Goal: Information Seeking & Learning: Learn about a topic

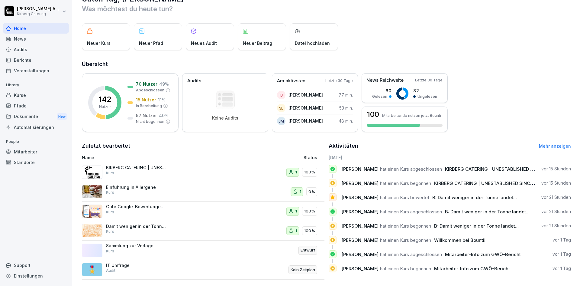
scroll to position [26, 0]
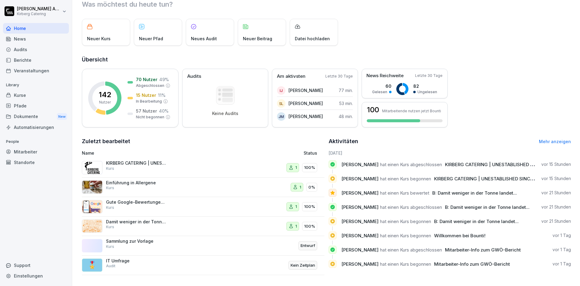
click at [161, 181] on div "Einführung in Allergene Kurs" at bounding box center [136, 185] width 60 height 11
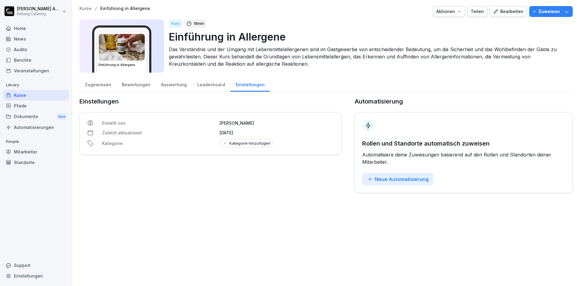
click at [509, 13] on div "Bearbeiten" at bounding box center [508, 11] width 31 height 7
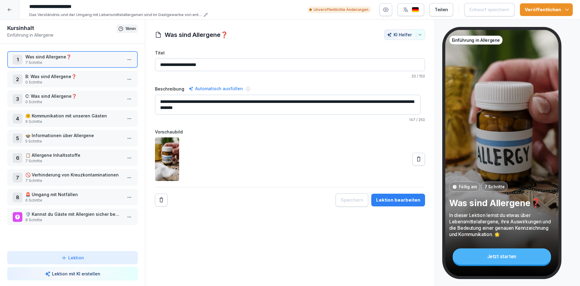
click at [44, 80] on p "0 Schritte" at bounding box center [73, 81] width 97 height 5
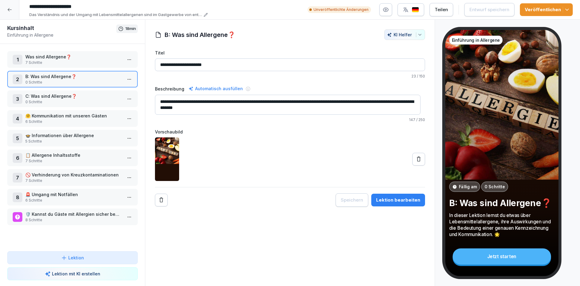
click at [54, 65] on div "1 Was sind Allergene❓ 7 Schritte" at bounding box center [72, 59] width 131 height 17
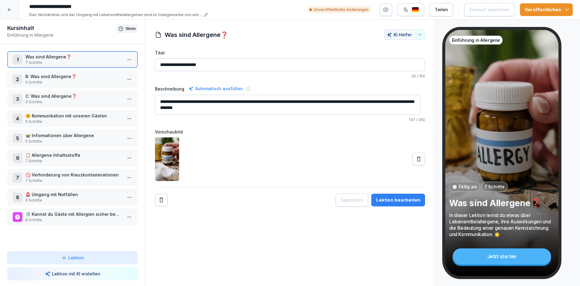
click at [79, 82] on p "0 Schritte" at bounding box center [73, 81] width 97 height 5
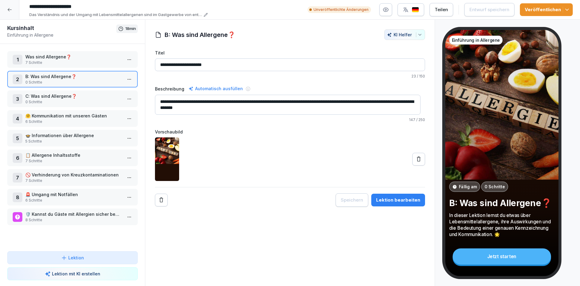
click at [81, 99] on p "C: Was sind Allergene❓" at bounding box center [73, 96] width 97 height 6
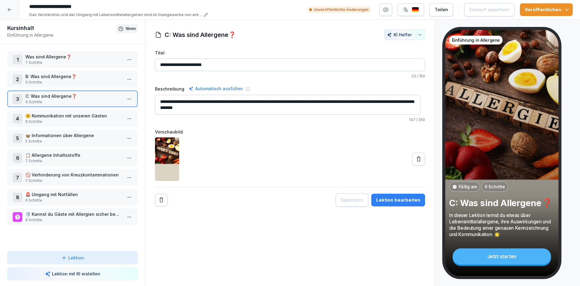
click at [92, 99] on p "0 Schritte" at bounding box center [73, 101] width 97 height 5
click at [92, 119] on p "6 Schritte" at bounding box center [73, 121] width 97 height 5
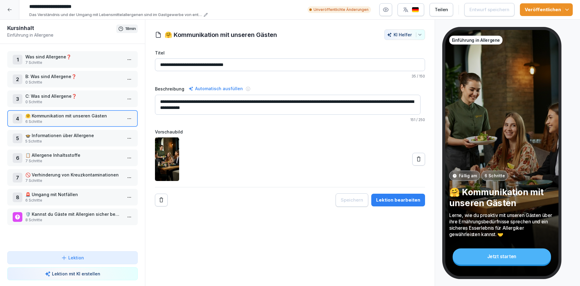
click at [92, 135] on p "🍲 Informationen über Allergene" at bounding box center [73, 135] width 97 height 6
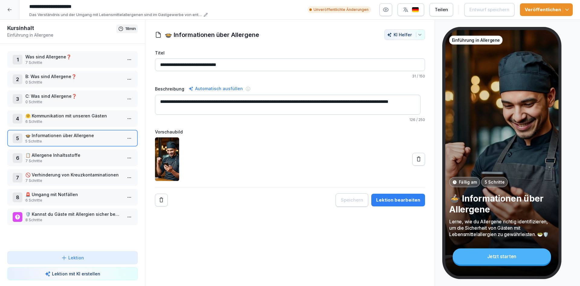
click at [71, 119] on p "6 Schritte" at bounding box center [73, 121] width 97 height 5
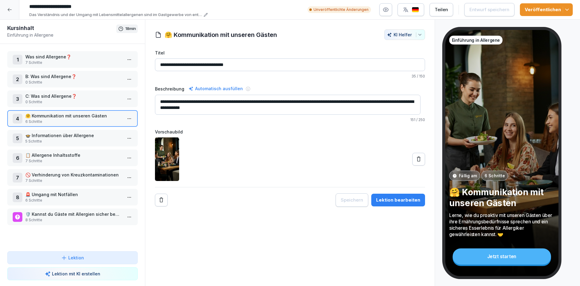
click at [86, 143] on p "5 Schritte" at bounding box center [73, 140] width 97 height 5
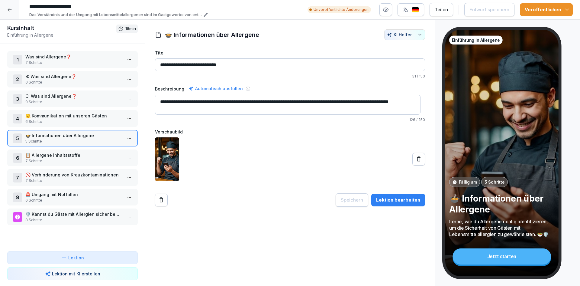
click at [67, 160] on p "7 Schritte" at bounding box center [73, 160] width 97 height 5
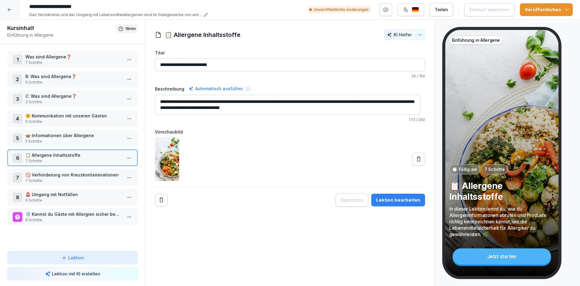
click at [91, 180] on p "7 Schritte" at bounding box center [73, 180] width 97 height 5
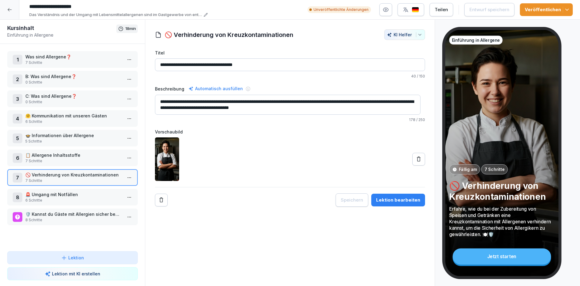
click at [89, 200] on p "6 Schritte" at bounding box center [73, 199] width 97 height 5
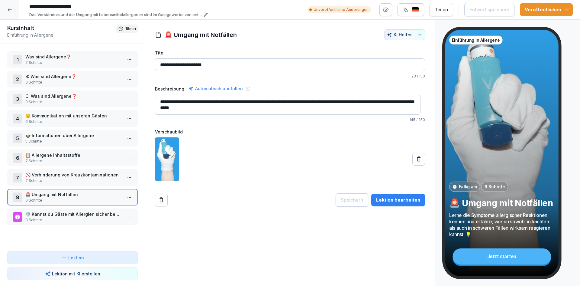
click at [109, 218] on p "8 Schritte" at bounding box center [73, 219] width 97 height 5
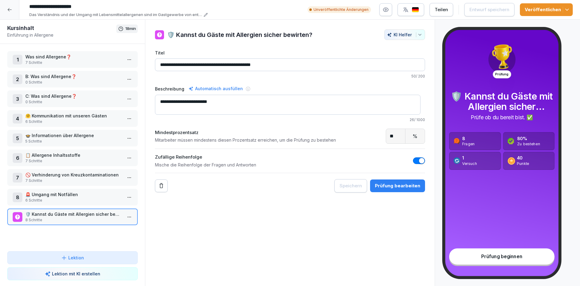
click at [15, 12] on div at bounding box center [9, 9] width 19 height 19
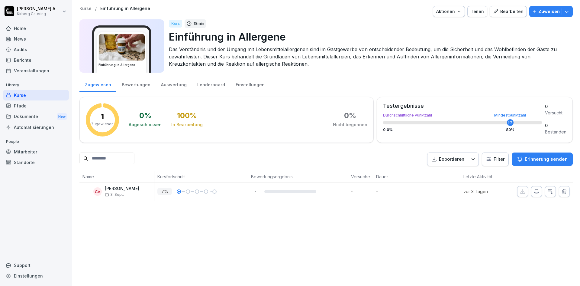
click at [35, 92] on div "Kurse" at bounding box center [36, 95] width 66 height 11
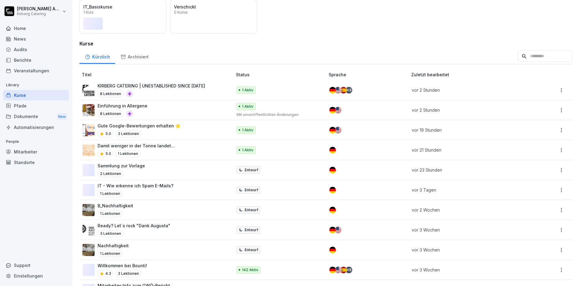
scroll to position [60, 0]
click at [165, 153] on div "5.0 1 Lektionen" at bounding box center [136, 153] width 77 height 7
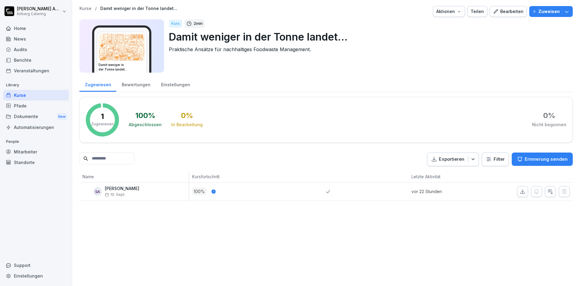
click at [507, 13] on div "Bearbeiten" at bounding box center [508, 11] width 31 height 7
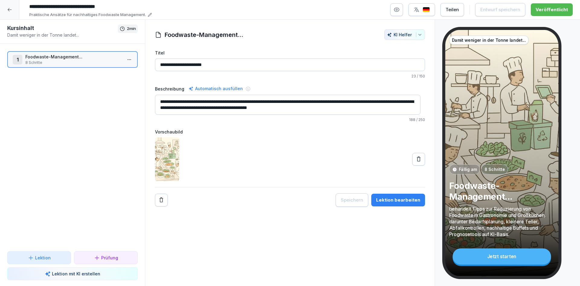
click at [76, 57] on p "Foodwaste-Management..." at bounding box center [73, 56] width 97 height 6
click at [102, 61] on p "8 Schritte" at bounding box center [73, 62] width 97 height 5
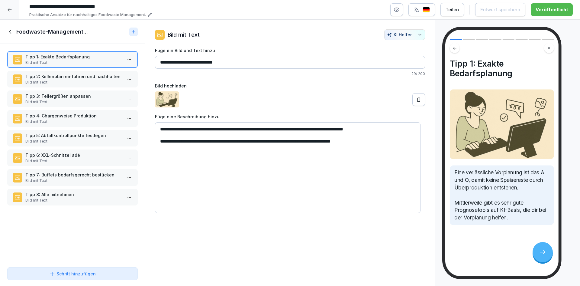
click at [96, 78] on p "Tipp 2: Kellenplan einführen und nachhalten" at bounding box center [73, 76] width 97 height 6
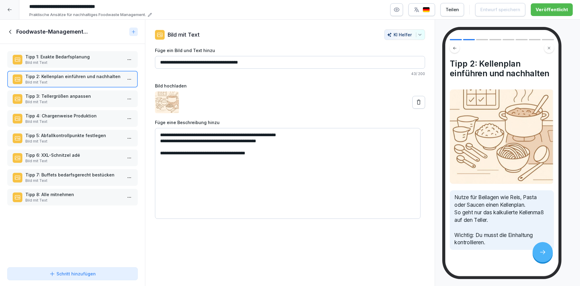
click at [91, 95] on p "Tipp 3: Tellergrößen anpassen" at bounding box center [73, 96] width 97 height 6
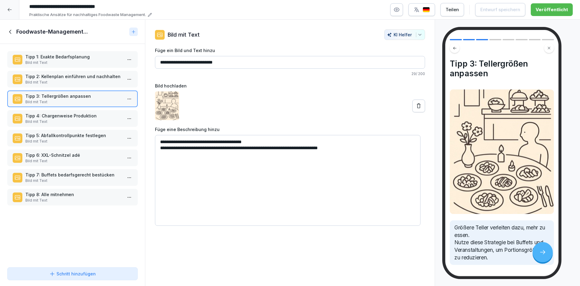
click at [93, 119] on p "Bild mit Text" at bounding box center [73, 121] width 97 height 5
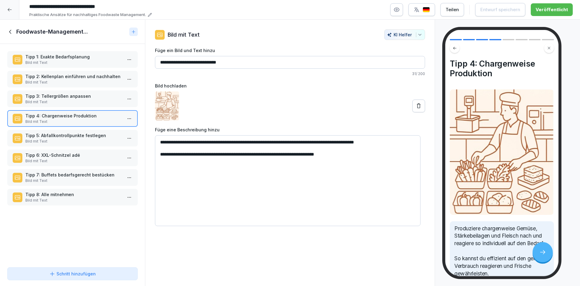
click at [94, 140] on p "Bild mit Text" at bounding box center [73, 140] width 97 height 5
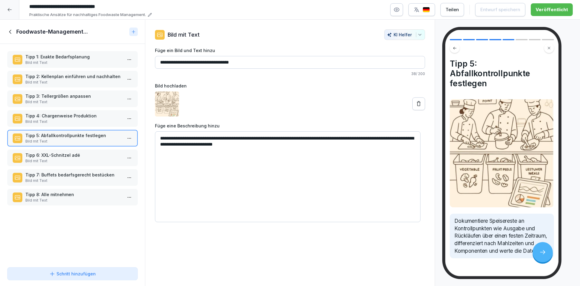
click at [89, 162] on p "Bild mit Text" at bounding box center [73, 160] width 97 height 5
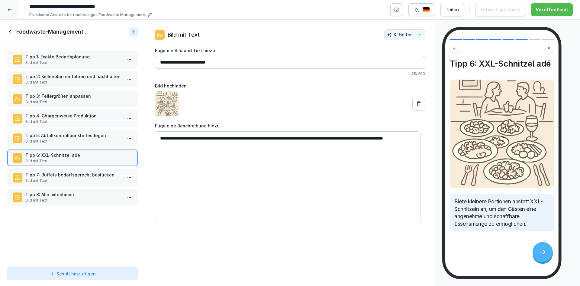
click at [86, 176] on p "Tipp 7: Buffets bedarfsgerecht bestücken" at bounding box center [73, 174] width 97 height 6
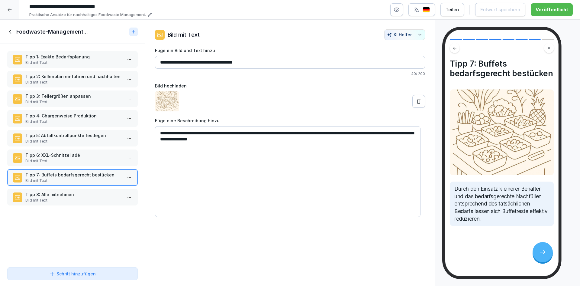
click at [80, 206] on div "Tipp 1: Exakte Bedarfsplanung Bild mit Text Tipp 2: Kellenplan einführen und na…" at bounding box center [72, 154] width 145 height 221
click at [80, 199] on p "Bild mit Text" at bounding box center [73, 199] width 97 height 5
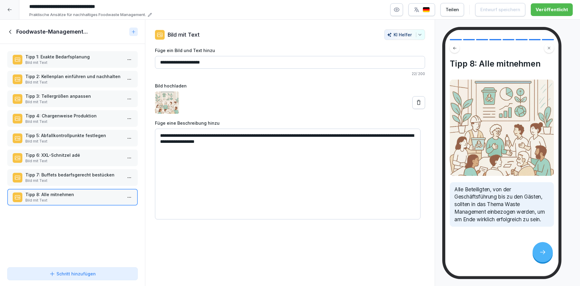
click at [11, 31] on icon at bounding box center [10, 31] width 7 height 7
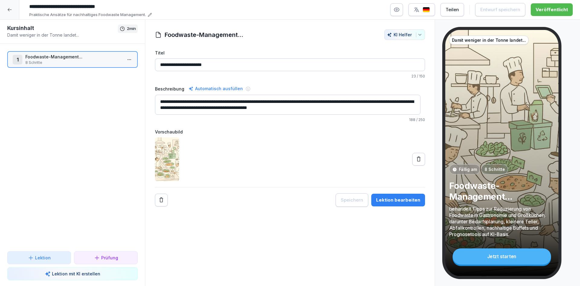
click at [11, 5] on div at bounding box center [9, 9] width 19 height 19
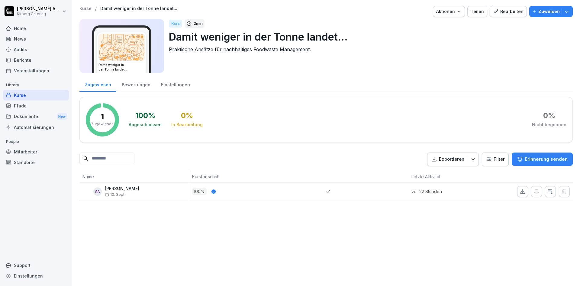
click at [21, 28] on div "Home" at bounding box center [36, 28] width 66 height 11
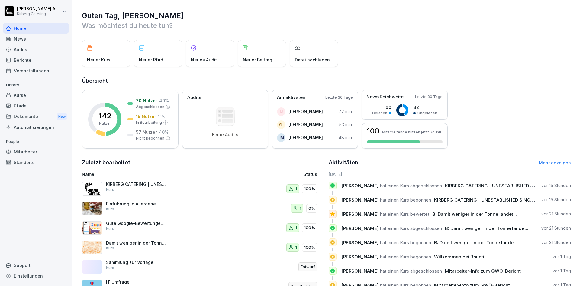
click at [25, 94] on div "Kurse" at bounding box center [36, 95] width 66 height 11
